Goal: Task Accomplishment & Management: Use online tool/utility

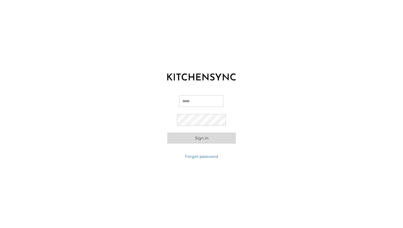
click at [205, 103] on input "Email" at bounding box center [201, 101] width 44 height 12
type input "**********"
